Goal: Check status: Check status

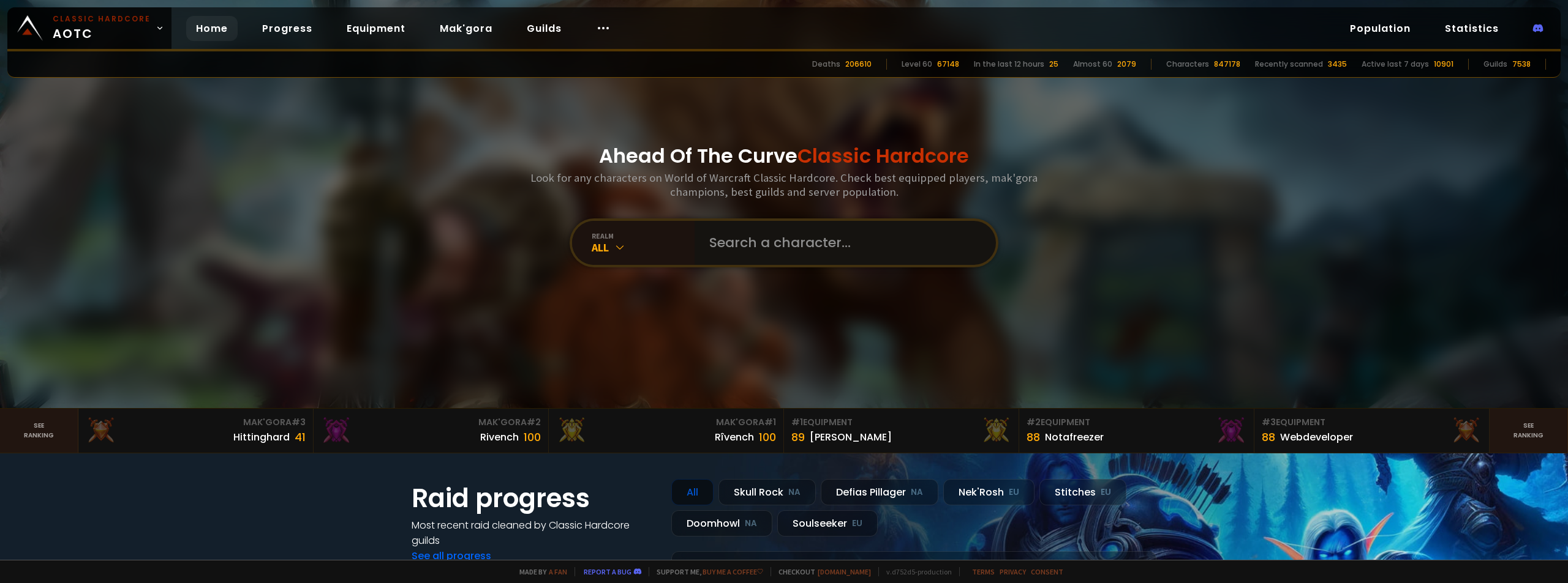
click at [787, 257] on input "text" at bounding box center [841, 242] width 279 height 44
type input "v"
type input "cumbshart"
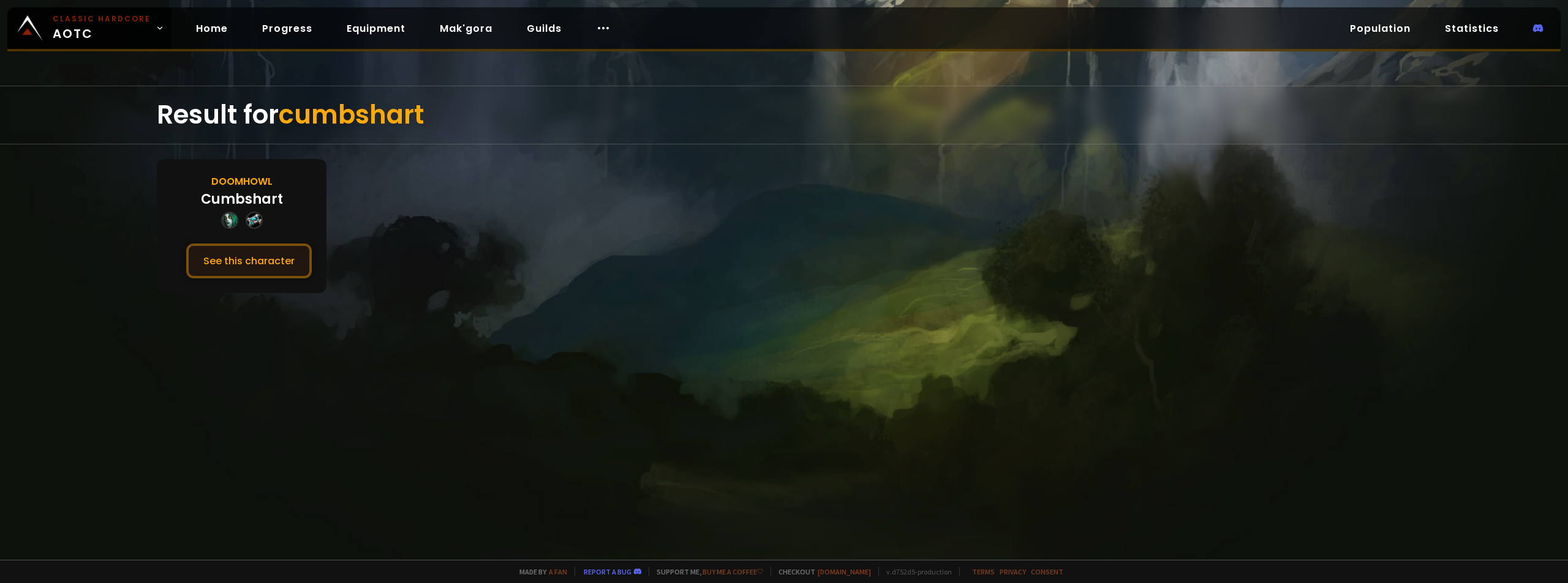
click at [218, 264] on button "See this character" at bounding box center [248, 261] width 126 height 35
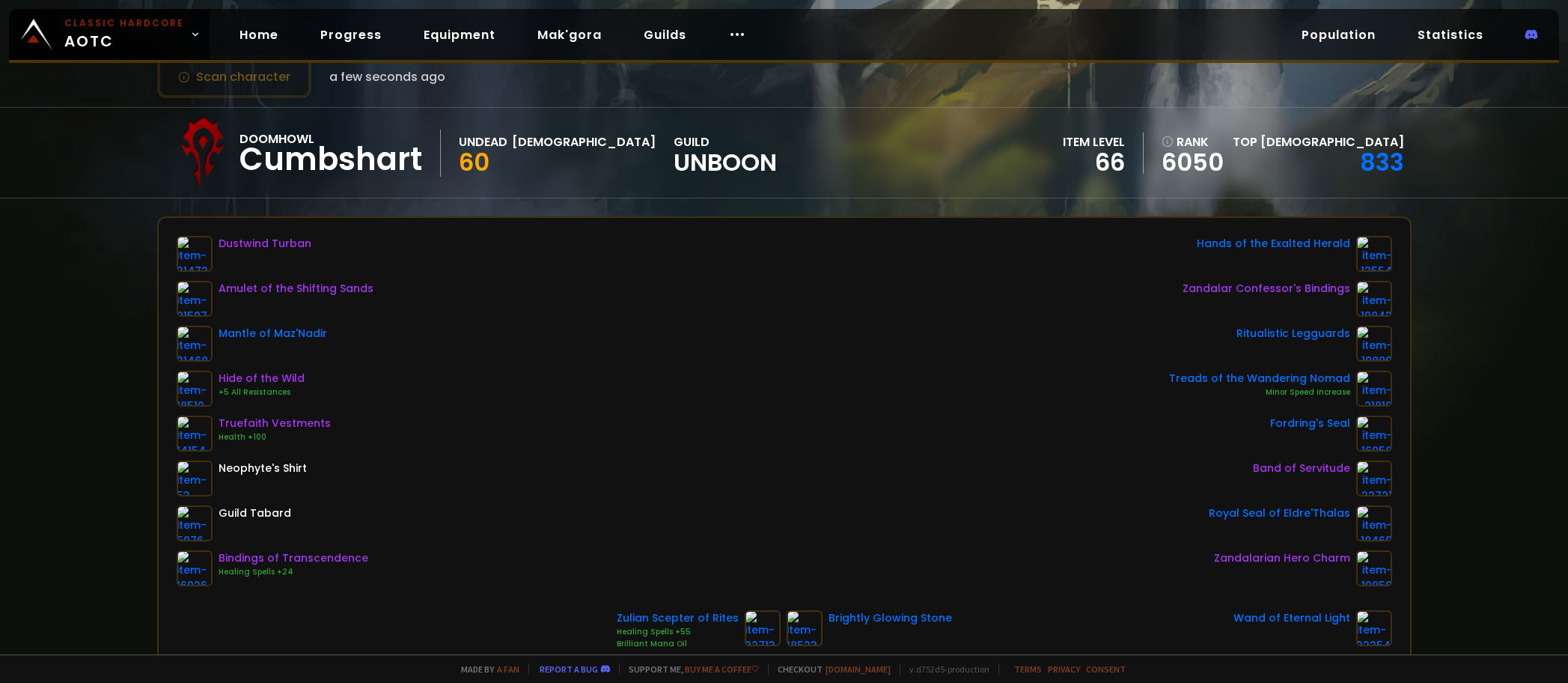
scroll to position [75, 0]
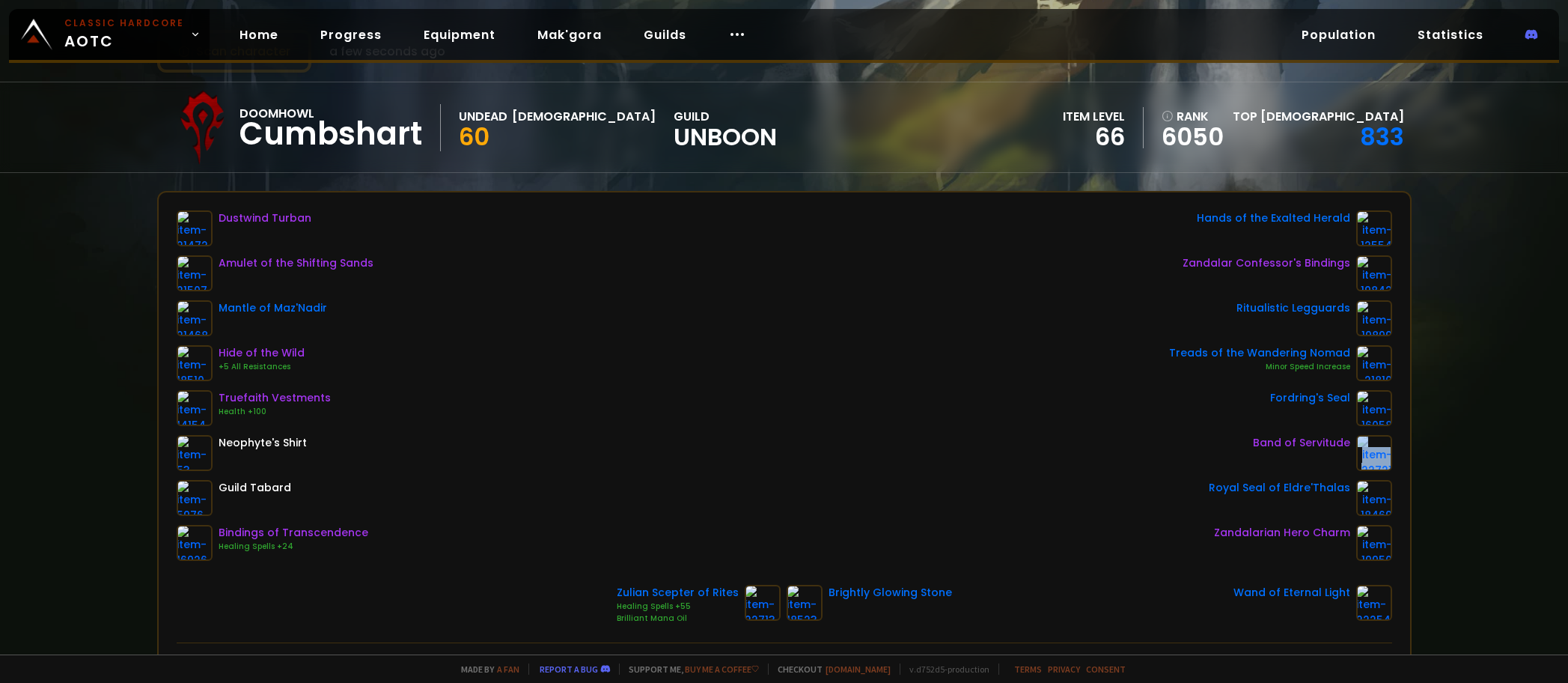
drag, startPoint x: 1248, startPoint y: 446, endPoint x: 1343, endPoint y: 452, distance: 95.2
click at [1343, 452] on div "Band of Servitude" at bounding box center [1280, 453] width 223 height 36
click at [1095, 463] on div "Dustwind Turban Amulet of the Shifting Sands Mantle of Maz'Nadir Hide of the Wi…" at bounding box center [784, 385] width 1216 height 350
drag, startPoint x: 401, startPoint y: 531, endPoint x: 310, endPoint y: 531, distance: 91.0
click at [378, 531] on div "Dustwind Turban Amulet of the Shifting Sands Mantle of Maz'Nadir Hide of the Wi…" at bounding box center [784, 385] width 1216 height 350
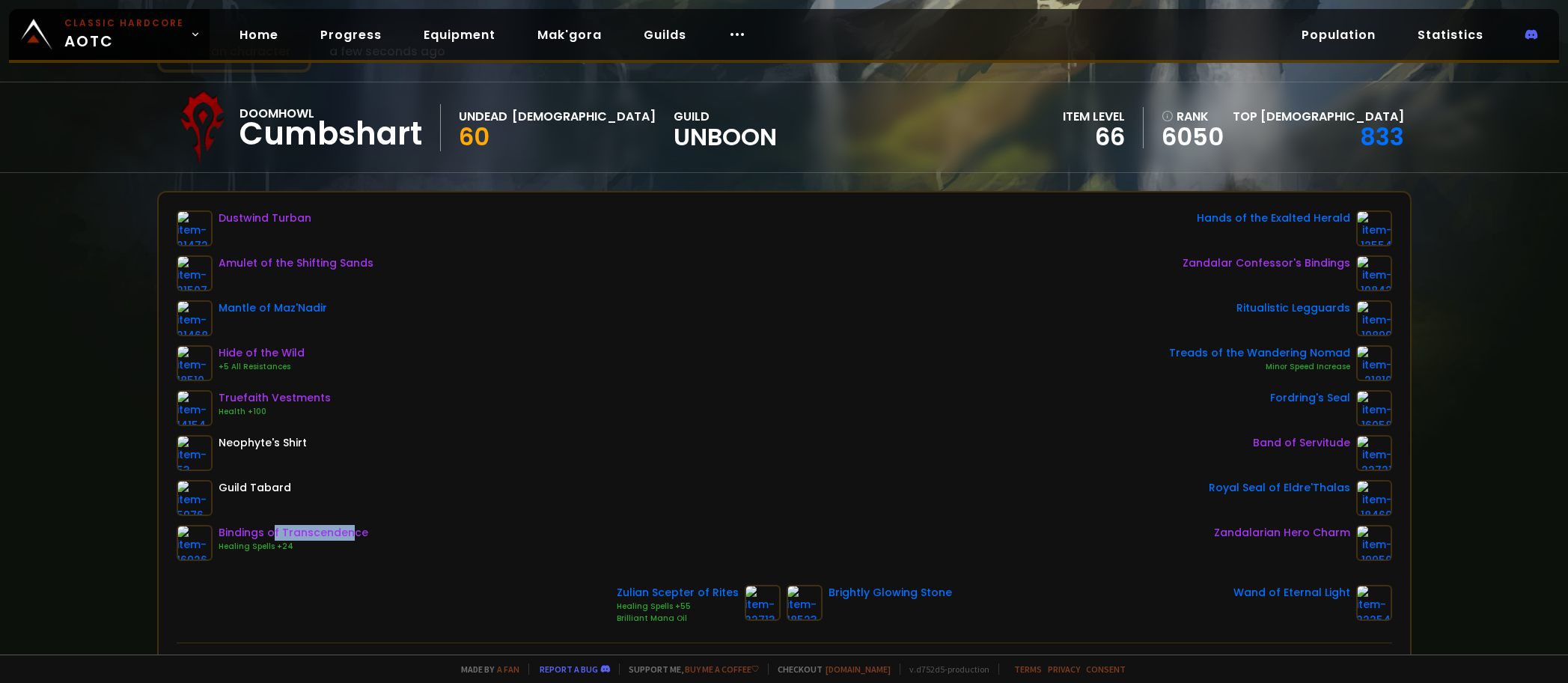
drag, startPoint x: 310, startPoint y: 531, endPoint x: 221, endPoint y: 530, distance: 89.0
click at [246, 531] on div "Bindings of Transcendence" at bounding box center [293, 533] width 150 height 16
drag, startPoint x: 221, startPoint y: 530, endPoint x: 239, endPoint y: 536, distance: 19.0
click at [239, 536] on div "Bindings of Transcendence" at bounding box center [293, 533] width 150 height 16
drag, startPoint x: 259, startPoint y: 268, endPoint x: 322, endPoint y: 256, distance: 64.1
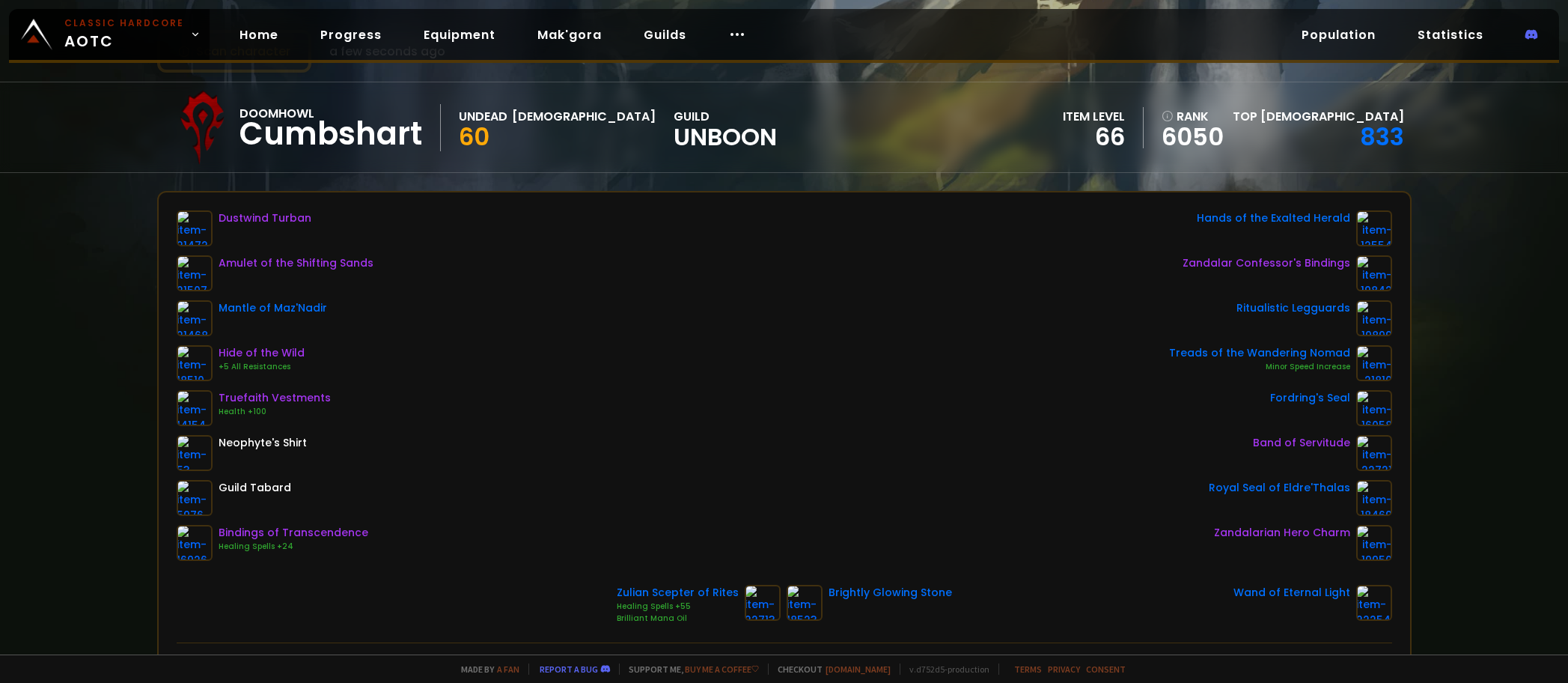
click at [322, 256] on div "Amulet of the Shifting Sands" at bounding box center [296, 263] width 154 height 16
drag, startPoint x: 222, startPoint y: 265, endPoint x: 397, endPoint y: 264, distance: 175.0
click at [397, 264] on div "Dustwind Turban Amulet of the Shifting Sands Mantle of Maz'Nadir Hide of the Wi…" at bounding box center [784, 385] width 1216 height 350
copy div "Amulet of the Shifting Sands"
drag, startPoint x: 218, startPoint y: 218, endPoint x: 325, endPoint y: 215, distance: 107.0
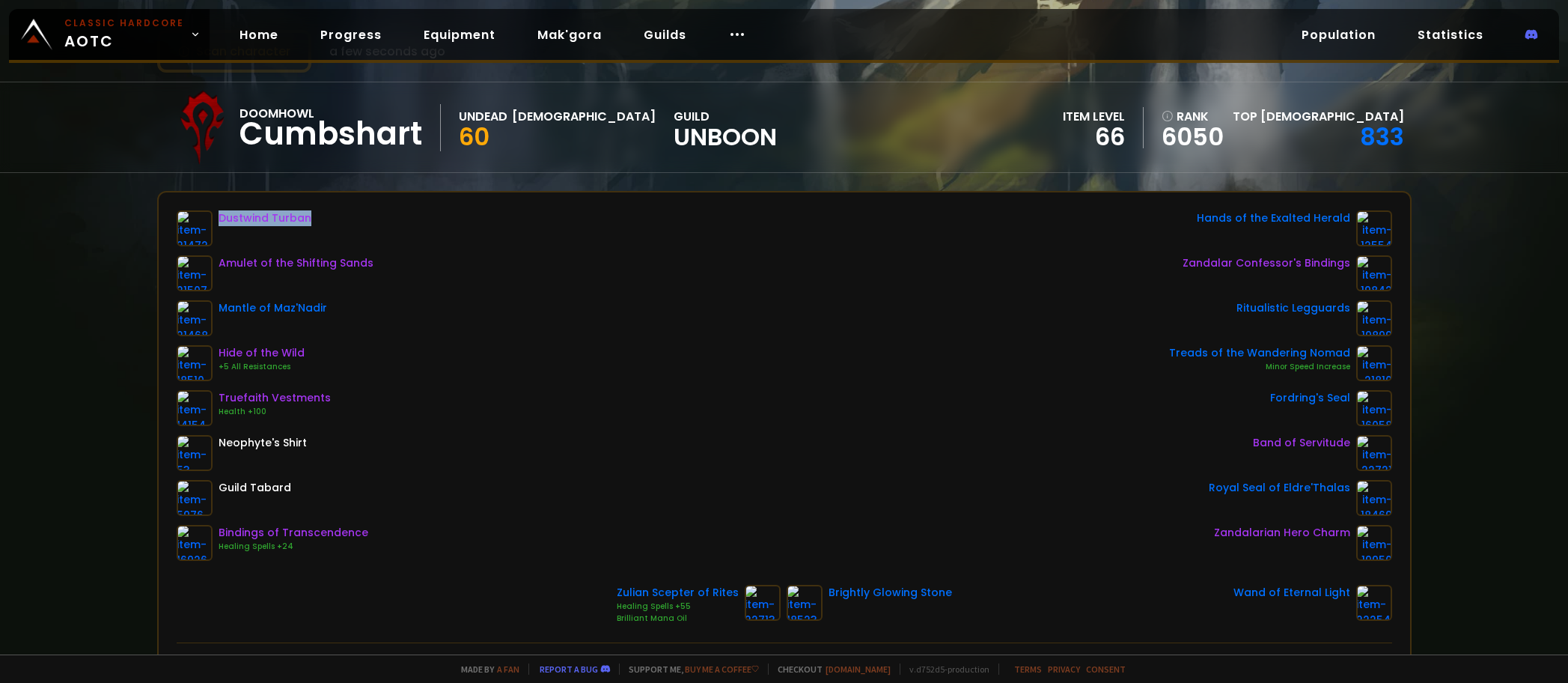
click at [325, 215] on div "Dustwind Turban" at bounding box center [275, 228] width 197 height 36
copy div "Dustwind Turban"
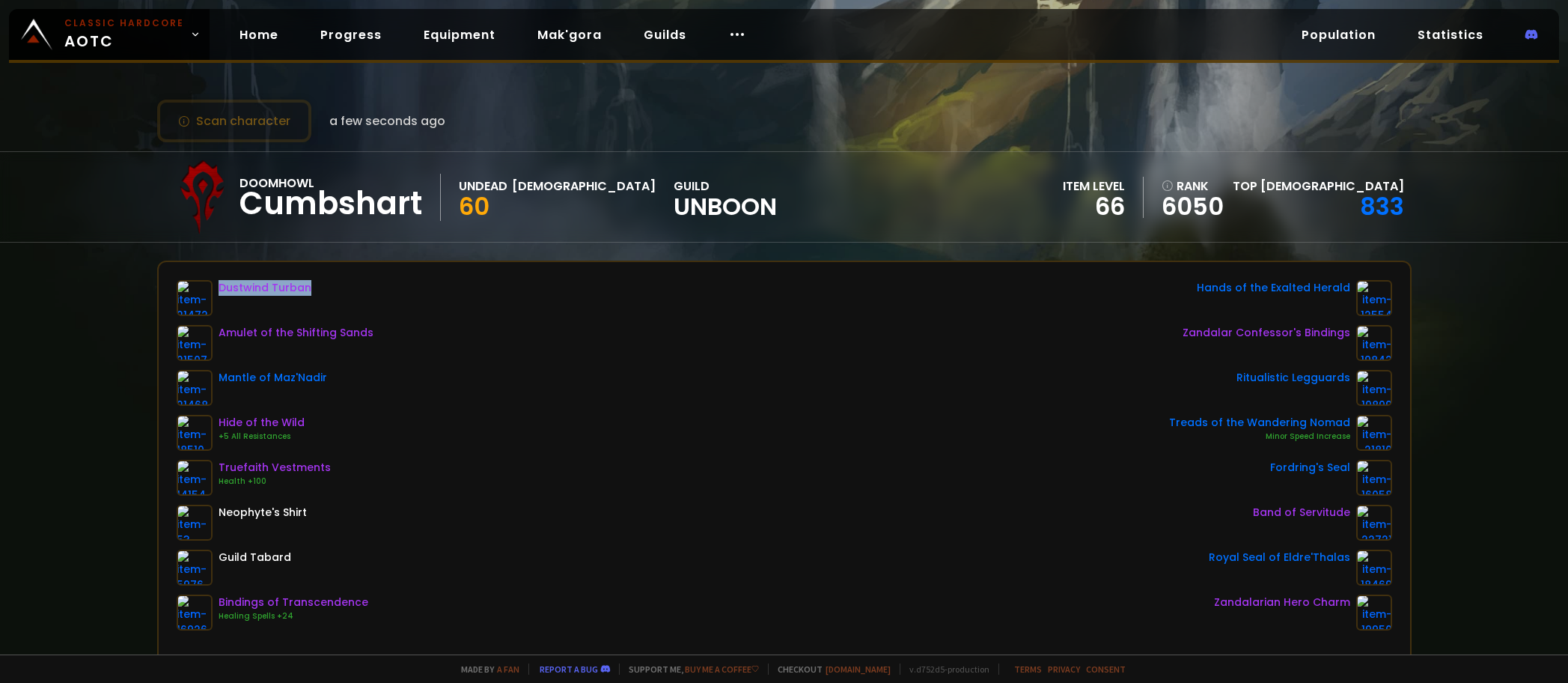
scroll to position [0, 0]
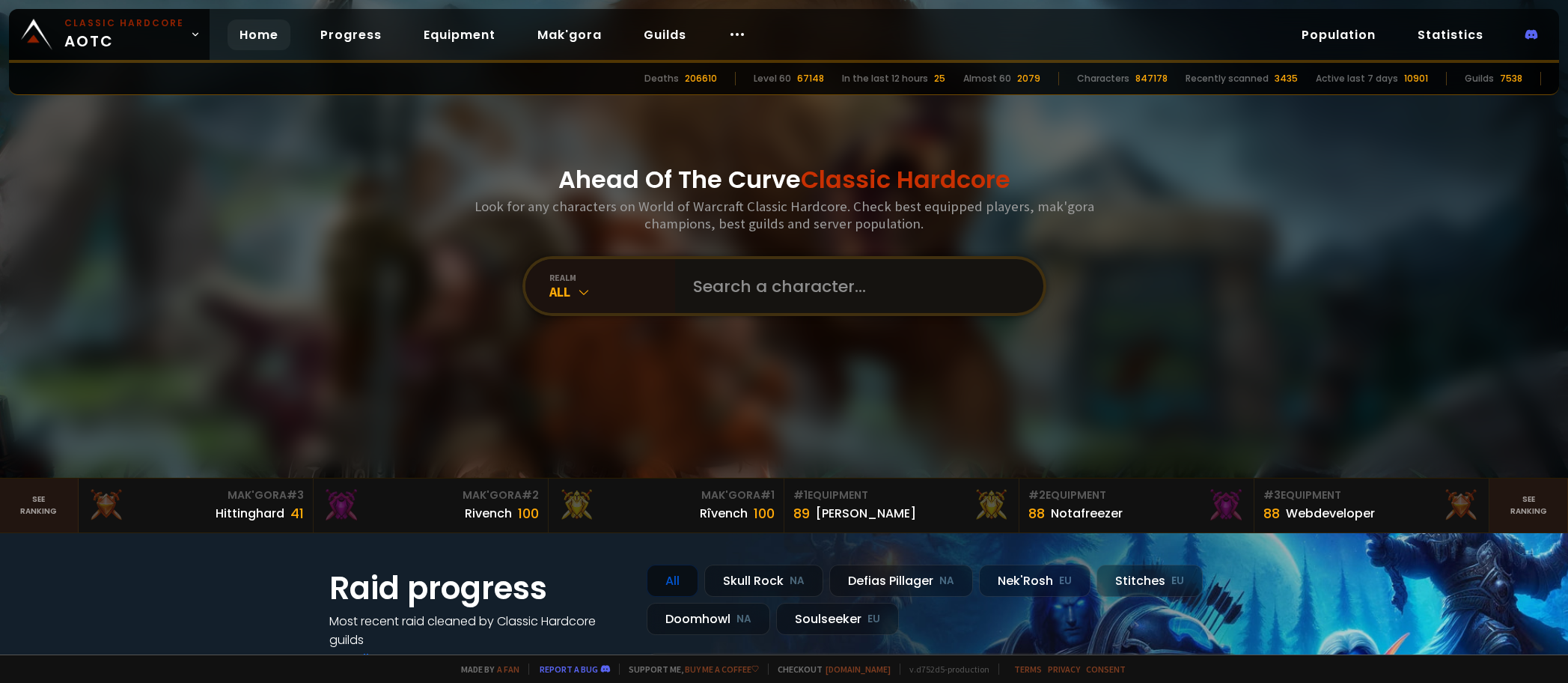
click at [878, 294] on input "text" at bounding box center [854, 286] width 341 height 54
click at [882, 291] on input "text" at bounding box center [854, 286] width 341 height 54
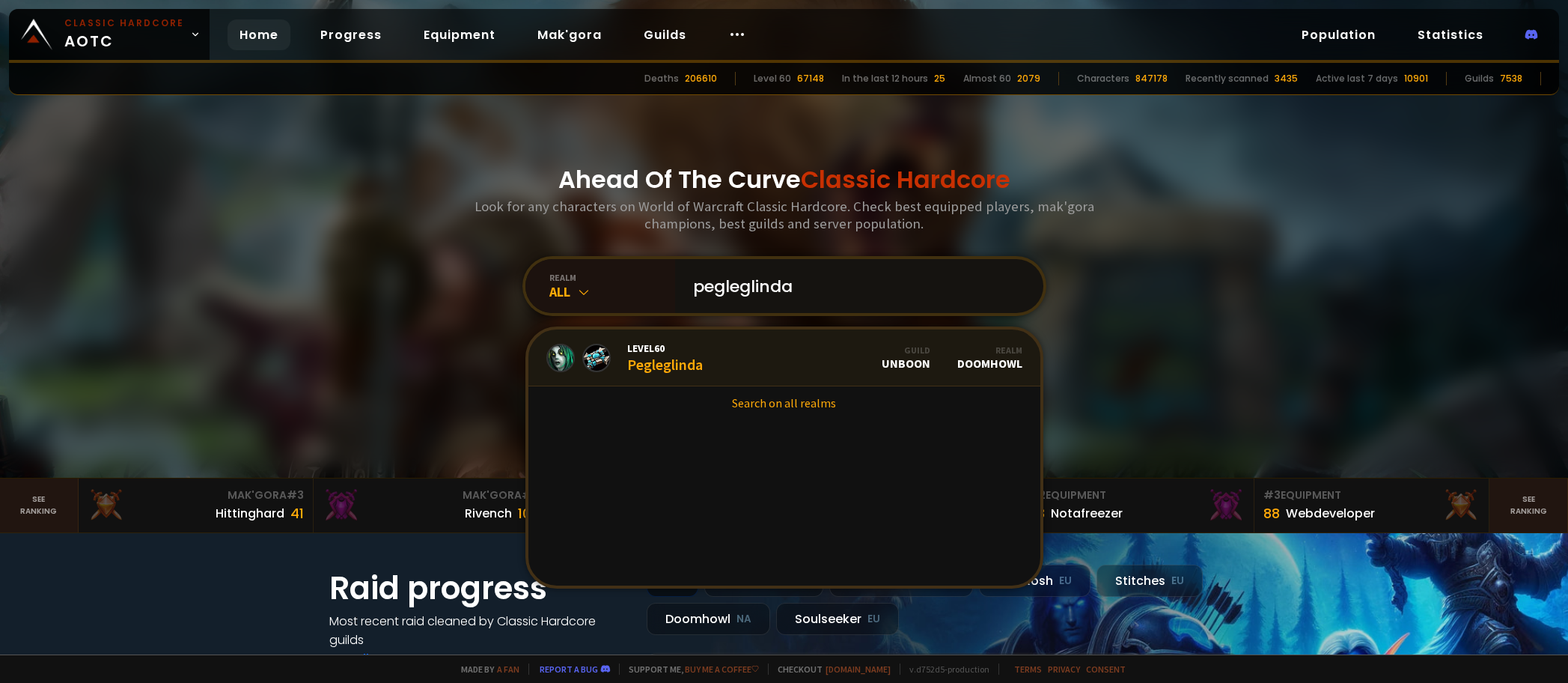
type input "pegleglinda"
click at [846, 369] on link "Level 60 Pegleglinda Guild Unboon Realm Doomhowl" at bounding box center [784, 358] width 512 height 57
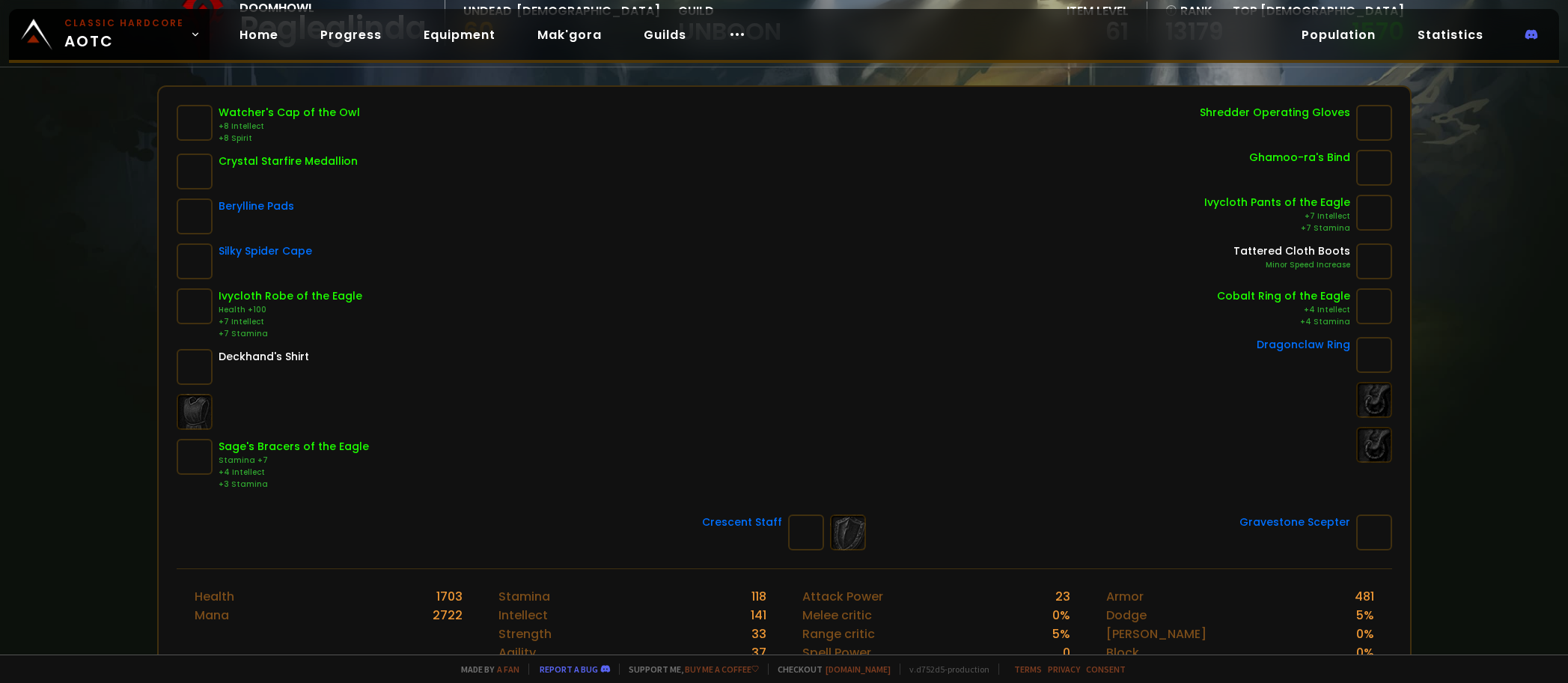
scroll to position [15, 0]
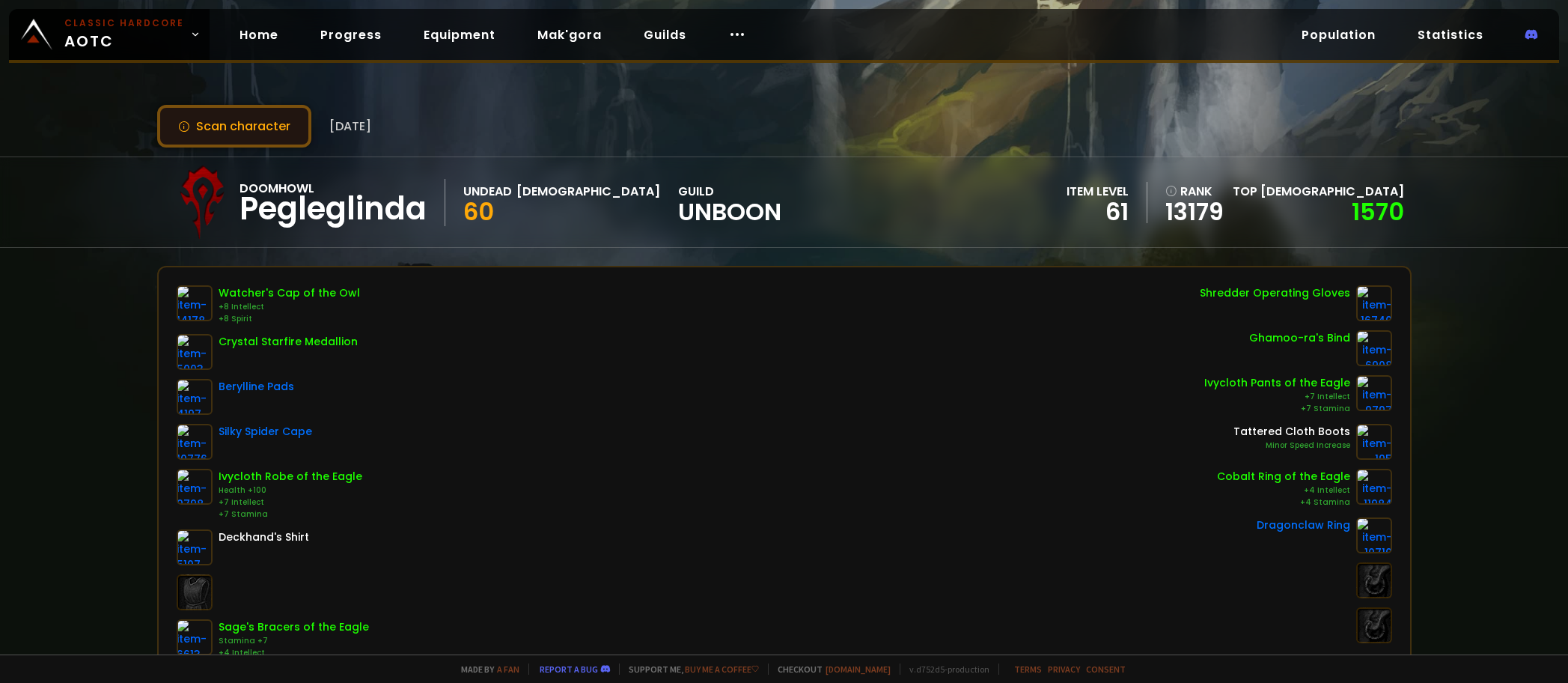
click at [265, 126] on button "Scan character" at bounding box center [234, 126] width 154 height 43
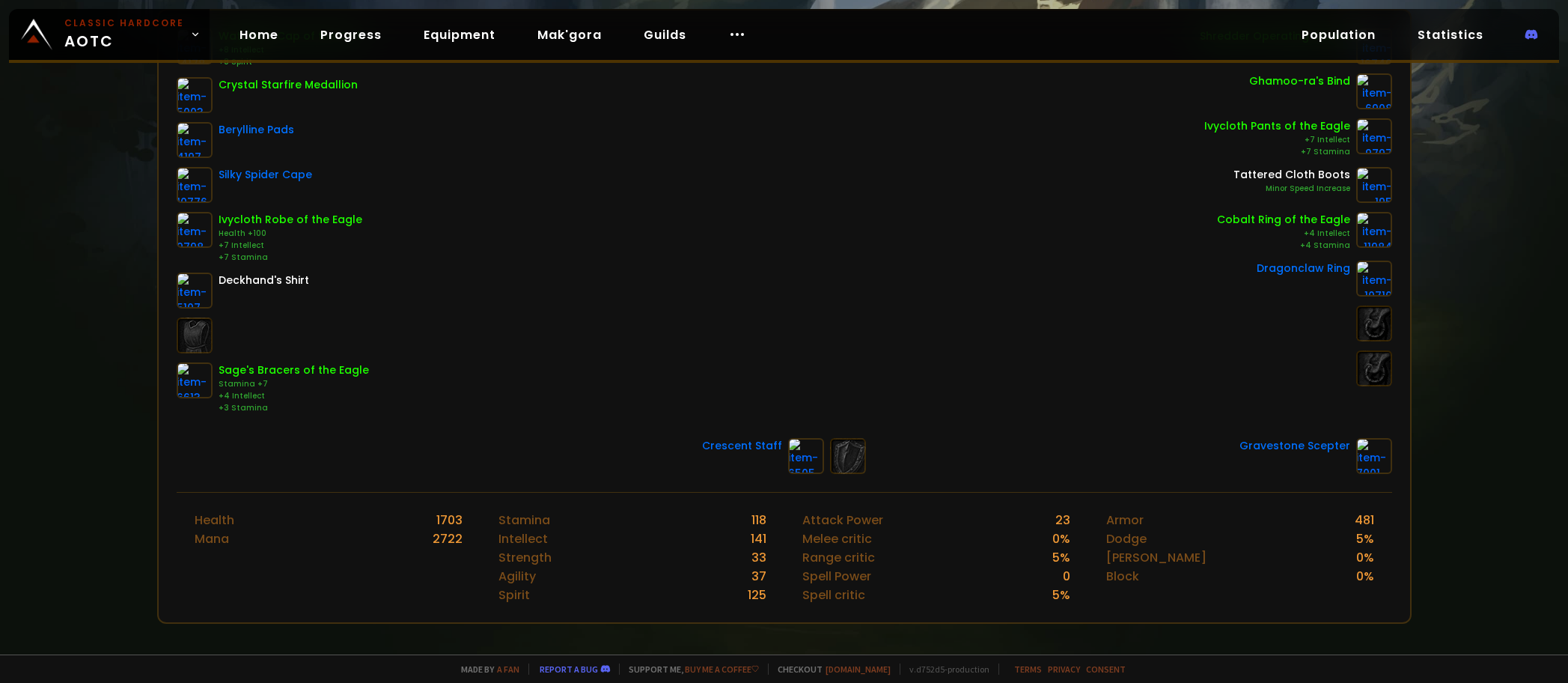
scroll to position [75, 0]
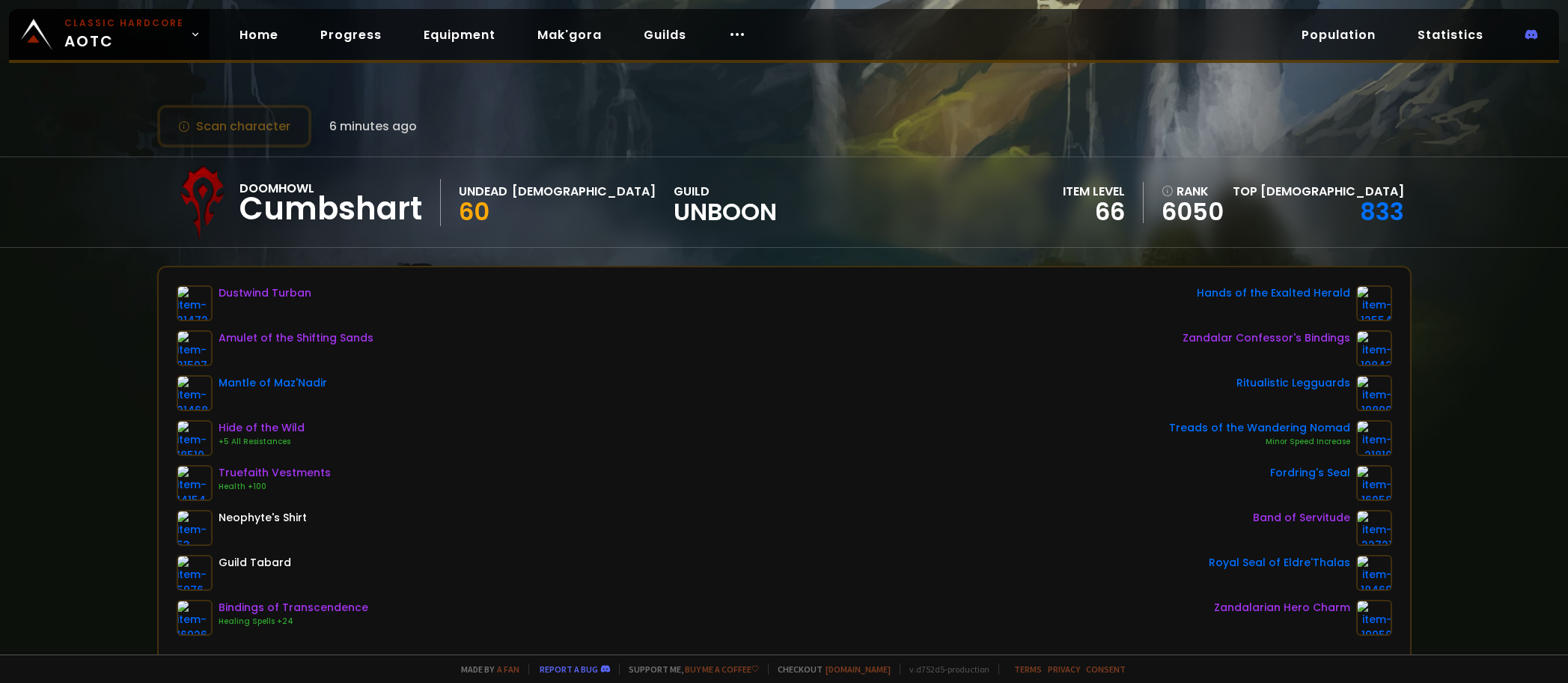
scroll to position [150, 0]
click at [274, 133] on button "Scan character" at bounding box center [234, 126] width 154 height 43
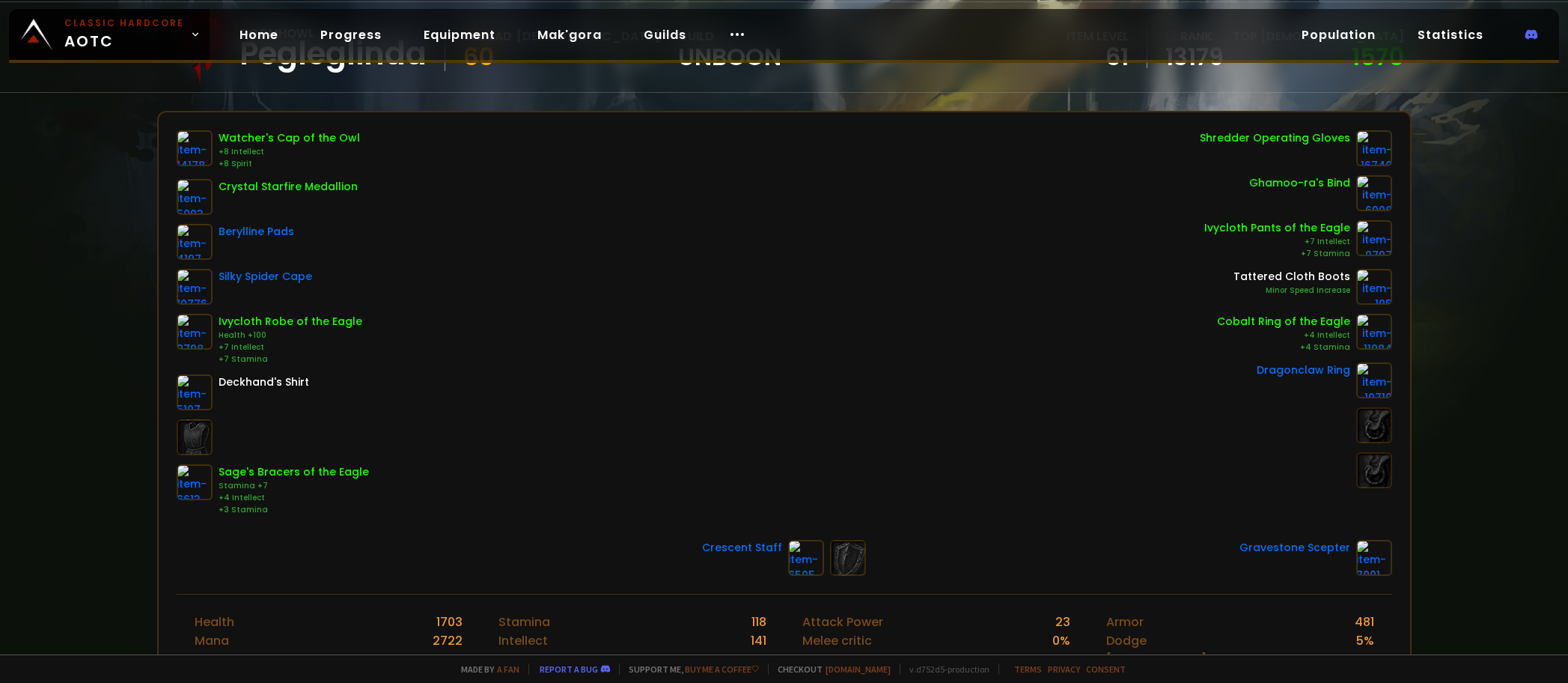
scroll to position [75, 0]
